Goal: Answer question/provide support

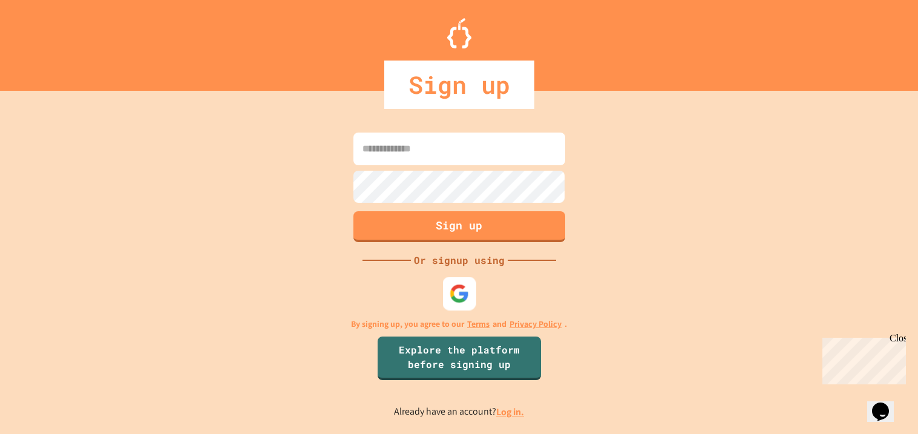
click at [447, 284] on div at bounding box center [458, 293] width 33 height 33
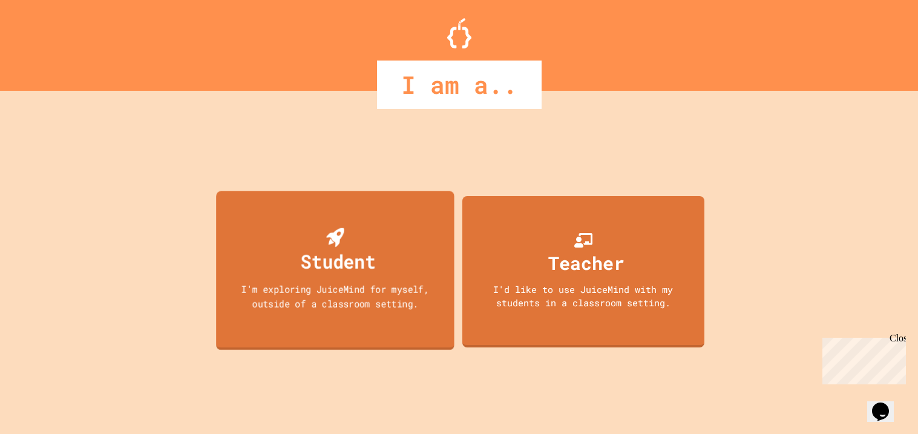
click at [299, 255] on div "Student" at bounding box center [335, 251] width 81 height 48
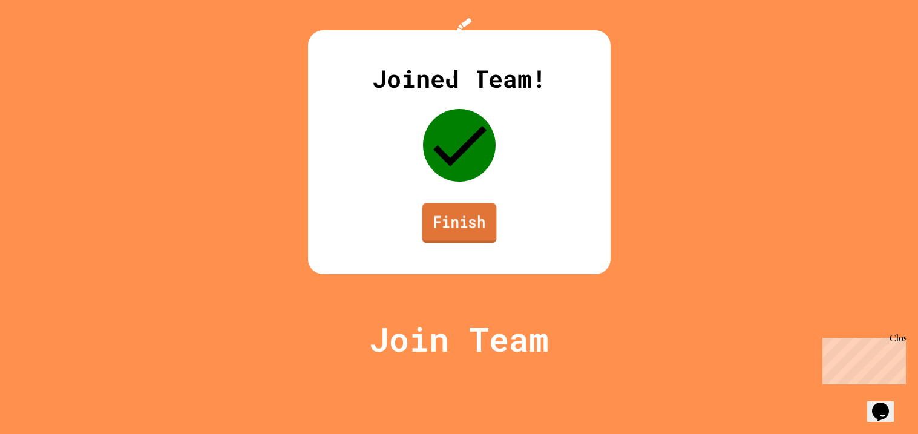
click at [437, 243] on link "Finish" at bounding box center [459, 223] width 74 height 40
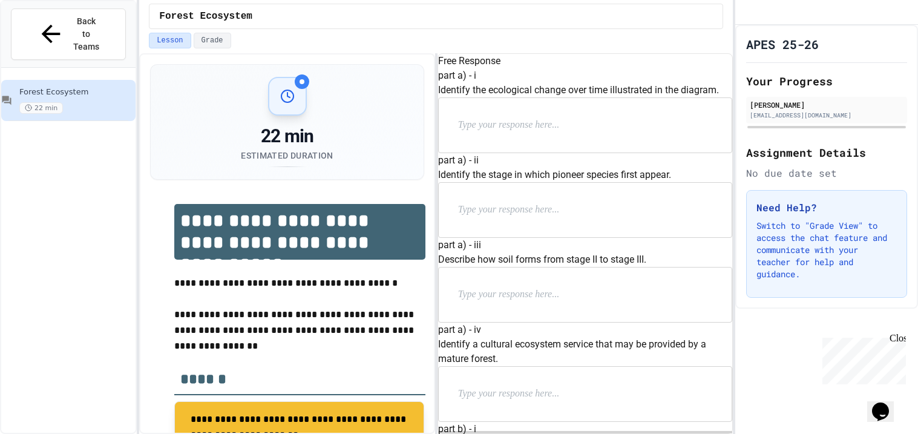
scroll to position [371, 0]
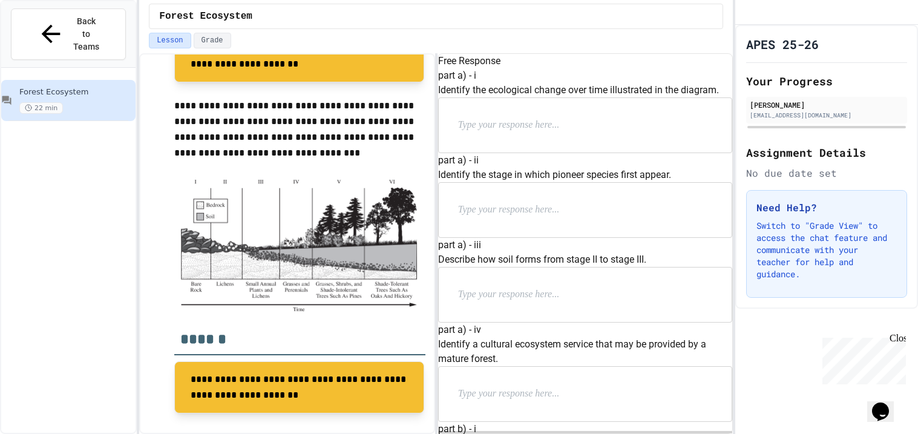
click at [506, 133] on p at bounding box center [536, 125] width 157 height 16
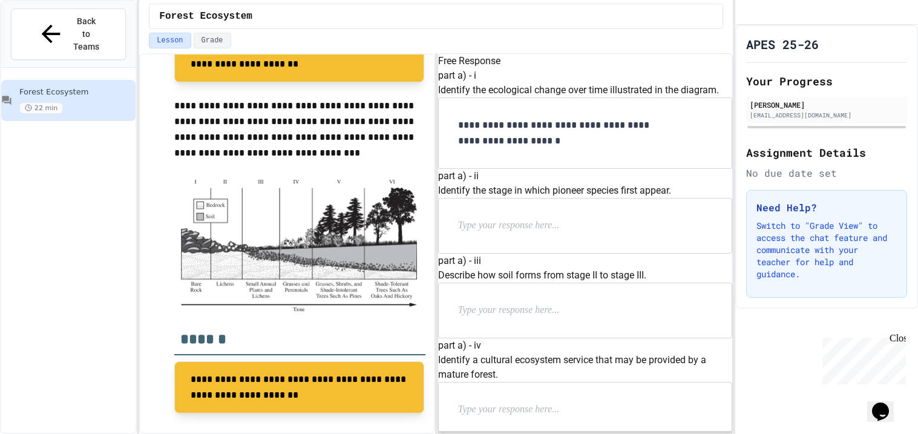
scroll to position [58, 0]
click at [484, 253] on div at bounding box center [585, 225] width 293 height 54
click at [490, 253] on div at bounding box center [585, 225] width 293 height 54
click at [490, 234] on p at bounding box center [536, 226] width 157 height 16
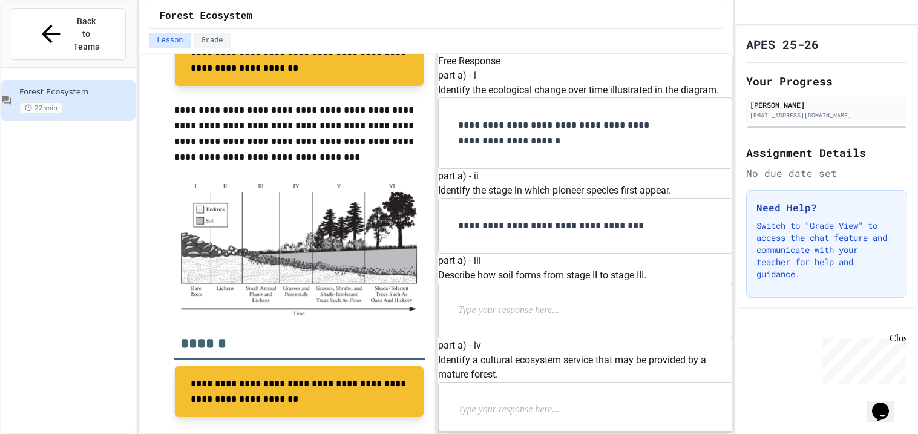
scroll to position [245, 0]
click at [515, 303] on p at bounding box center [536, 311] width 157 height 16
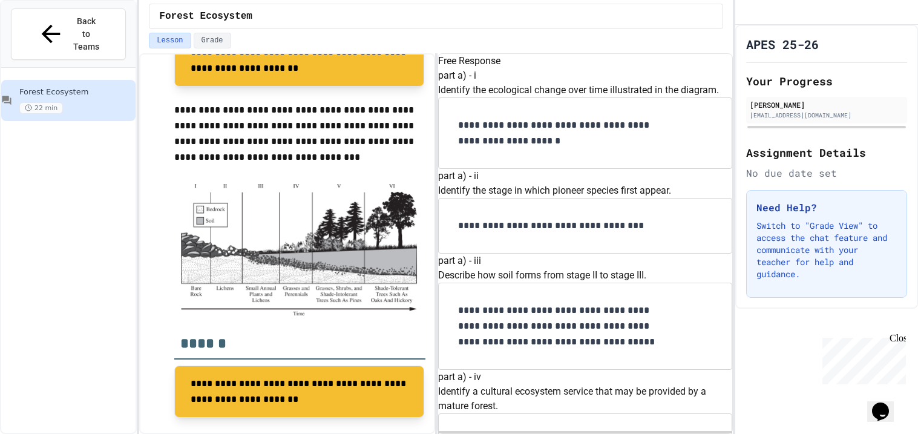
scroll to position [370, 0]
click at [592, 433] on p at bounding box center [536, 441] width 157 height 16
click at [506, 149] on p "**********" at bounding box center [565, 132] width 214 height 31
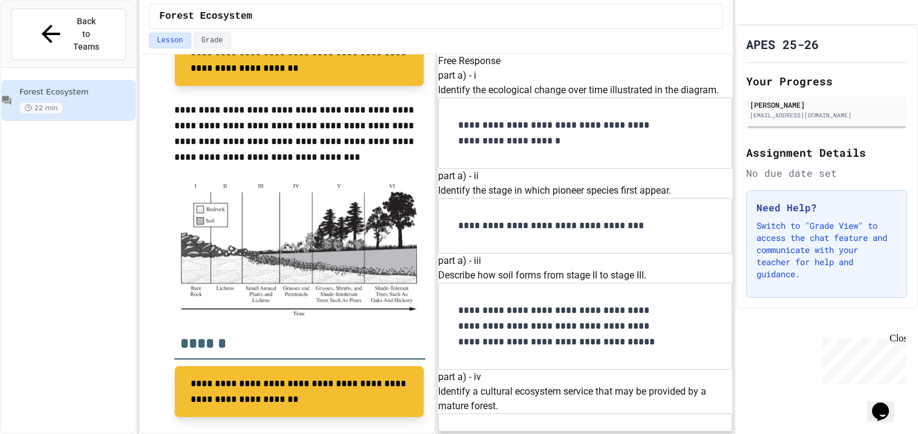
click at [477, 168] on div "**********" at bounding box center [585, 133] width 293 height 70
click at [481, 149] on p "**********" at bounding box center [565, 132] width 214 height 31
click at [655, 414] on div at bounding box center [585, 441] width 293 height 54
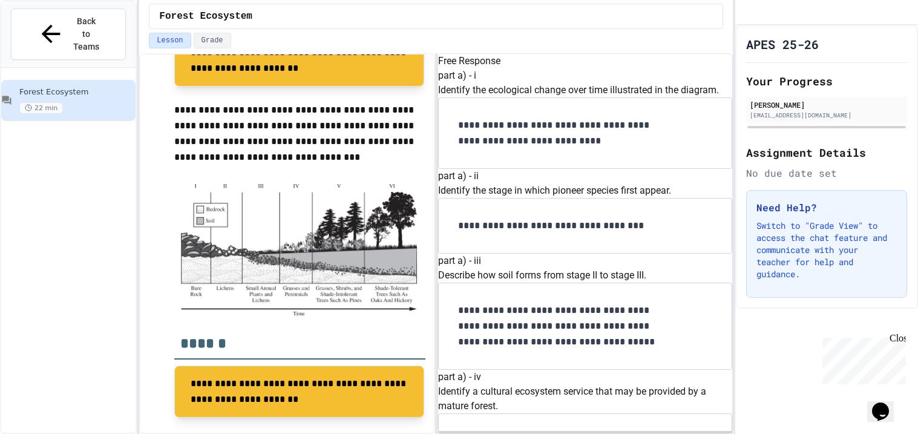
click at [532, 414] on div at bounding box center [585, 441] width 293 height 54
click at [526, 433] on p at bounding box center [536, 441] width 157 height 16
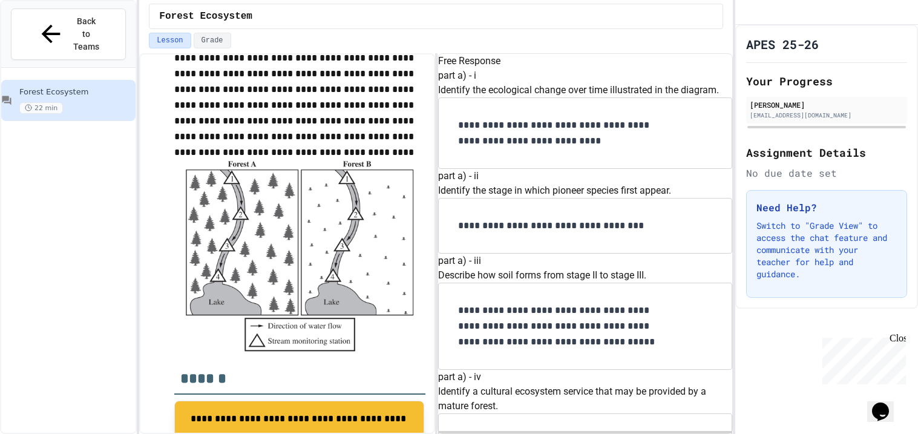
scroll to position [623, 0]
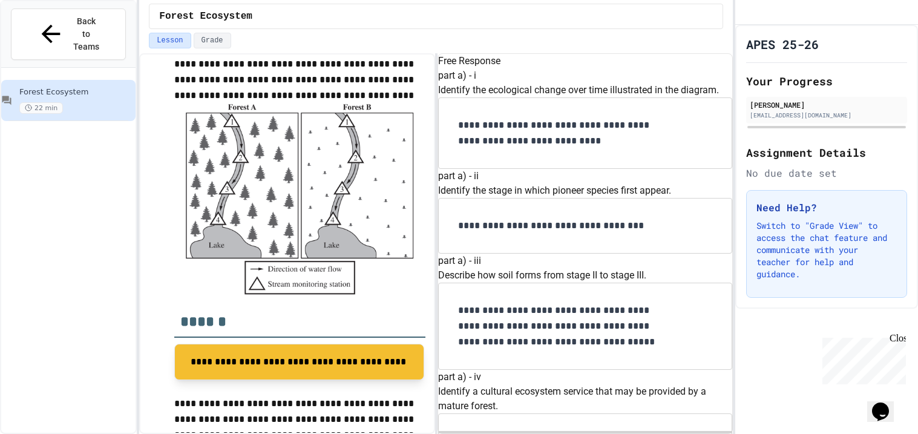
scroll to position [1151, 0]
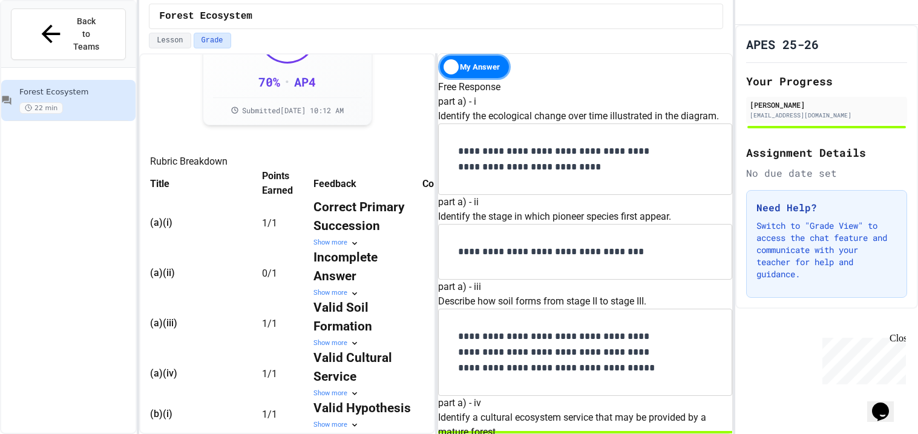
scroll to position [290, 0]
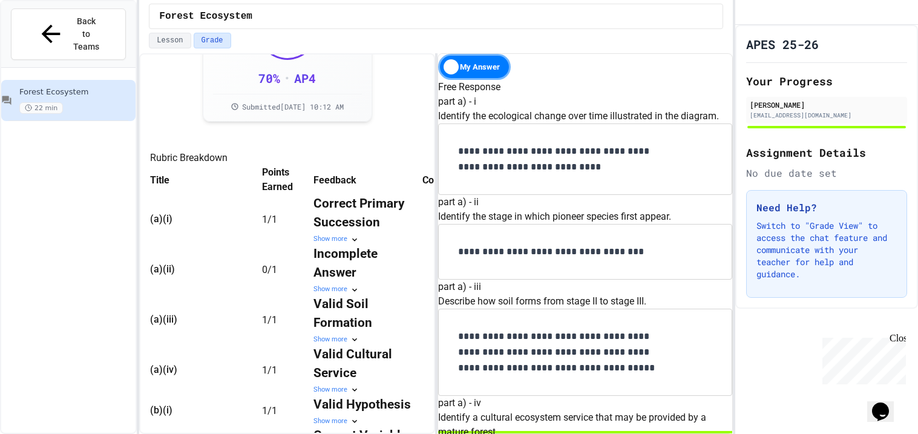
click at [352, 295] on div "Show more" at bounding box center [367, 289] width 109 height 10
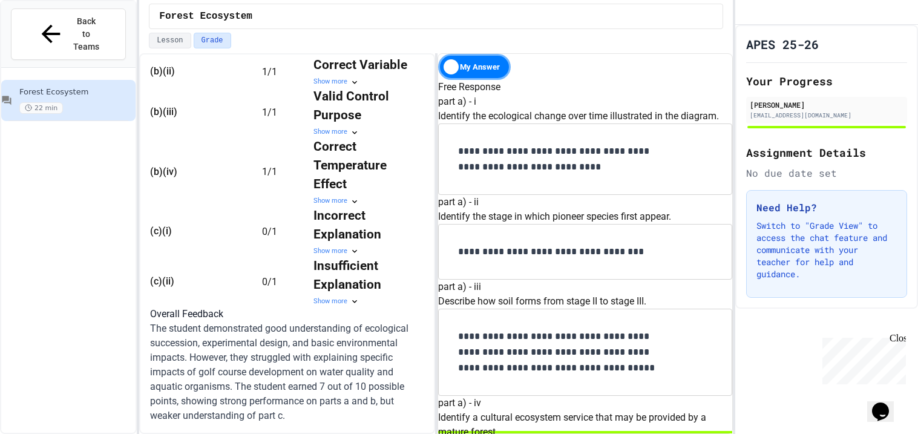
scroll to position [915, 0]
click at [359, 208] on strong "Incorrect Explanation" at bounding box center [347, 224] width 68 height 33
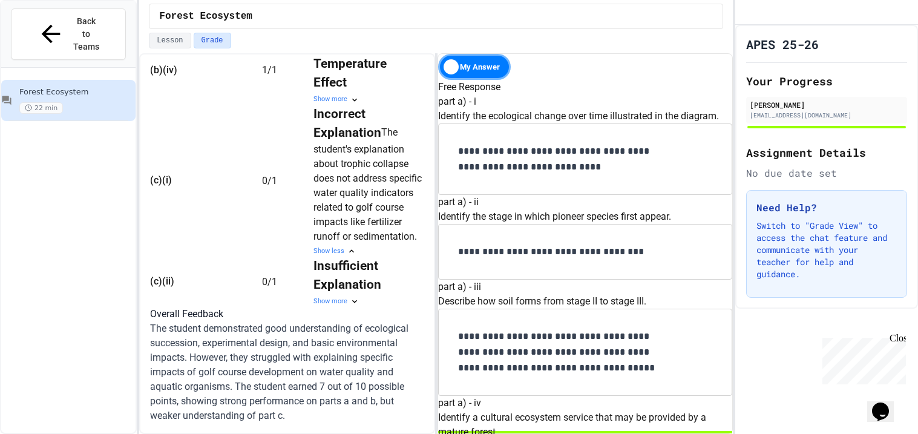
scroll to position [1352, 0]
click at [350, 307] on div "Show more" at bounding box center [367, 301] width 109 height 10
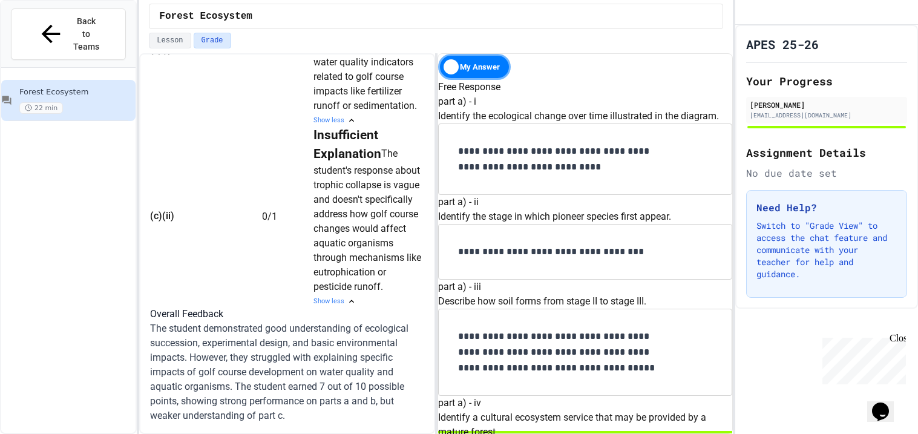
scroll to position [1144, 0]
